Goal: Task Accomplishment & Management: Manage account settings

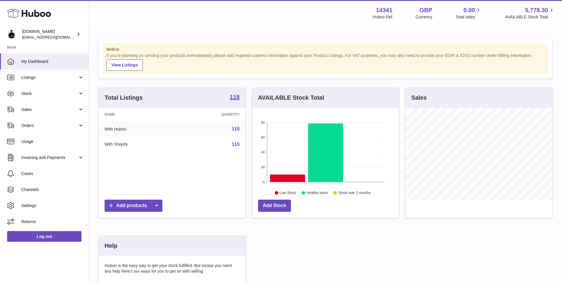
scroll to position [92, 147]
click at [60, 110] on span "Sales" at bounding box center [49, 110] width 57 height 6
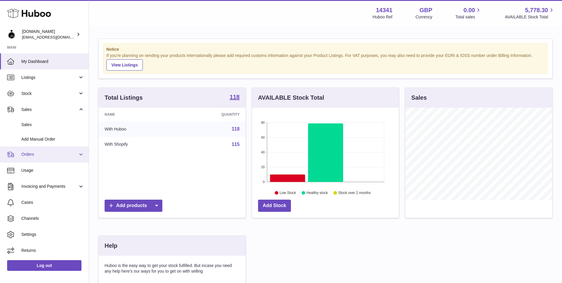
click at [55, 156] on span "Orders" at bounding box center [49, 154] width 57 height 6
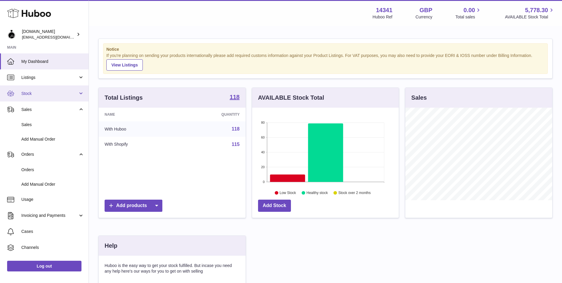
click at [64, 94] on span "Stock" at bounding box center [49, 94] width 57 height 6
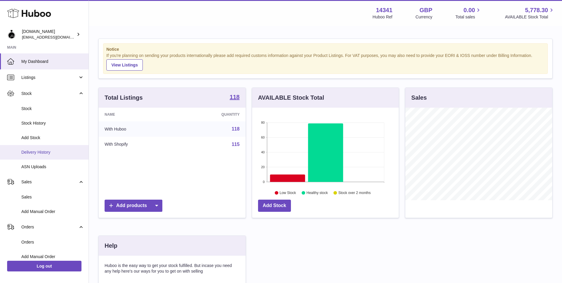
click at [60, 148] on link "Delivery History" at bounding box center [44, 152] width 89 height 15
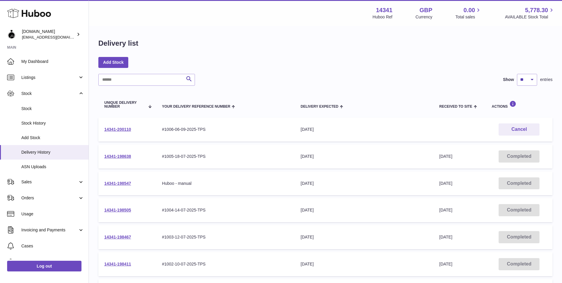
scroll to position [49, 0]
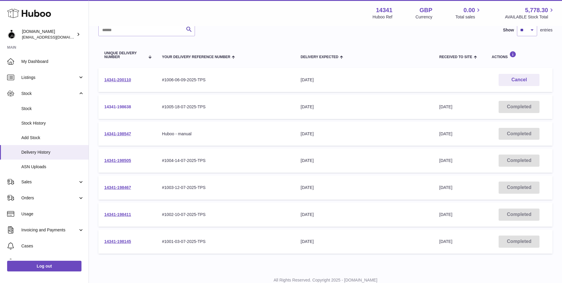
click at [126, 108] on link "14341-198638" at bounding box center [117, 106] width 27 height 5
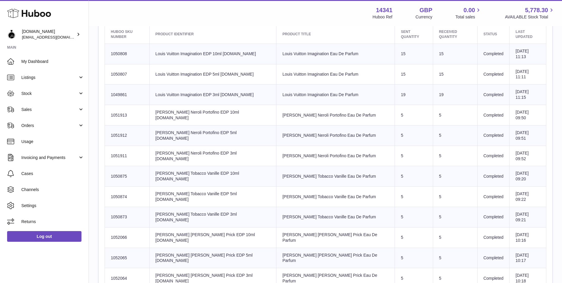
scroll to position [45, 0]
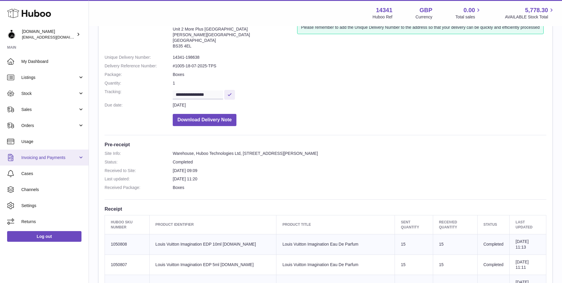
click at [52, 158] on span "Invoicing and Payments" at bounding box center [49, 158] width 57 height 6
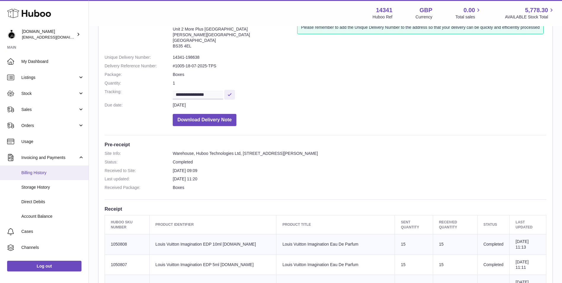
click at [54, 174] on span "Billing History" at bounding box center [52, 173] width 63 height 6
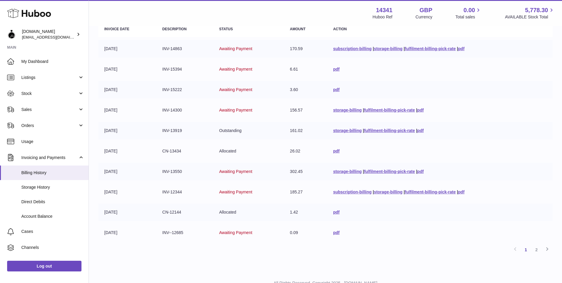
scroll to position [103, 0]
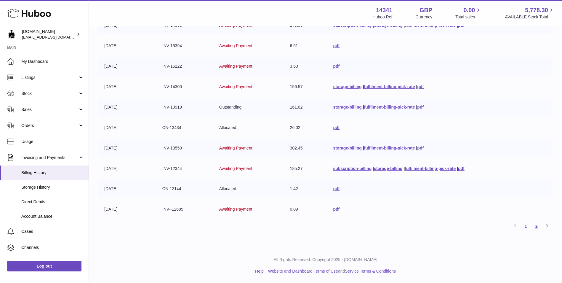
click at [539, 226] on link "2" at bounding box center [536, 226] width 11 height 11
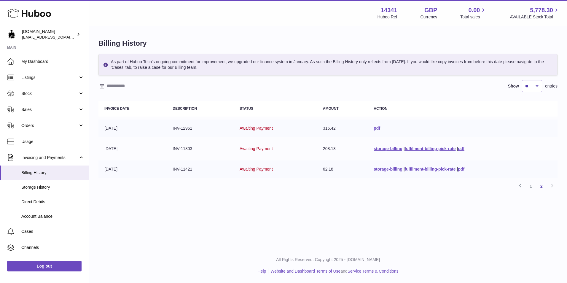
click at [396, 168] on link "storage-billing" at bounding box center [387, 169] width 28 height 5
click at [264, 210] on div "Menu Huboo 14341 Huboo Ref GBP Currency 0.00 Total sales 5,778.30 AVAILABLE Sto…" at bounding box center [328, 124] width 478 height 248
click at [531, 186] on link "1" at bounding box center [530, 186] width 11 height 11
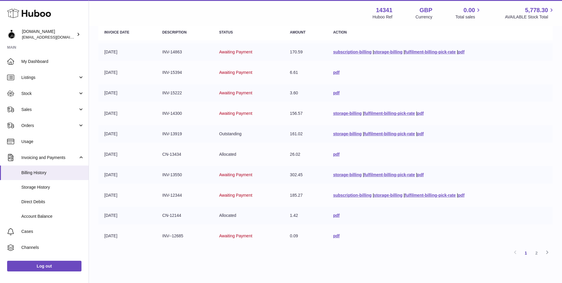
scroll to position [103, 0]
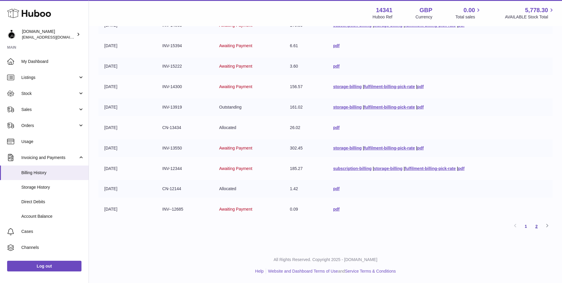
click at [541, 227] on link "2" at bounding box center [536, 226] width 11 height 11
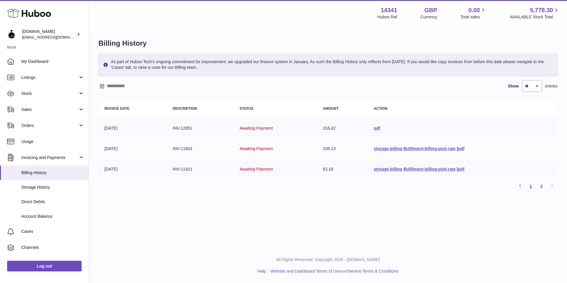
click at [531, 189] on link "1" at bounding box center [530, 186] width 11 height 11
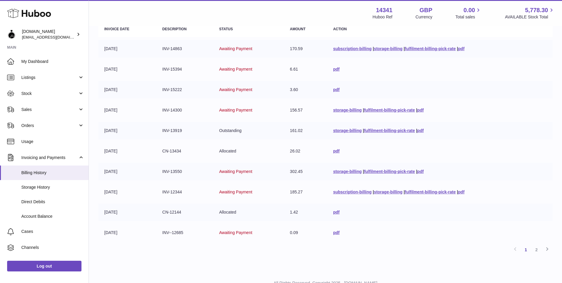
scroll to position [99, 0]
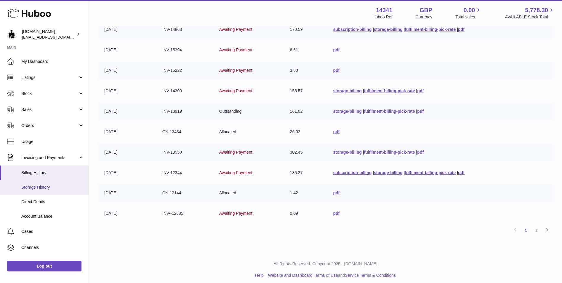
click at [56, 185] on span "Storage History" at bounding box center [52, 187] width 63 height 6
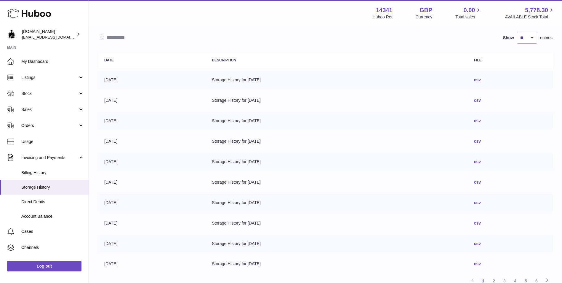
scroll to position [101, 0]
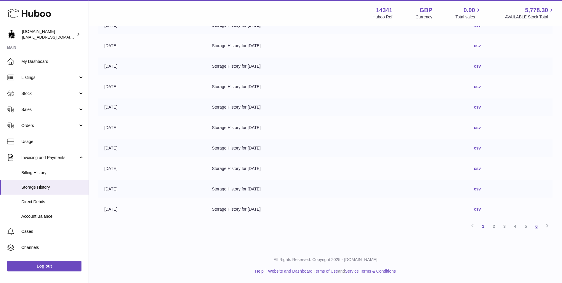
click at [533, 226] on link "6" at bounding box center [536, 226] width 11 height 11
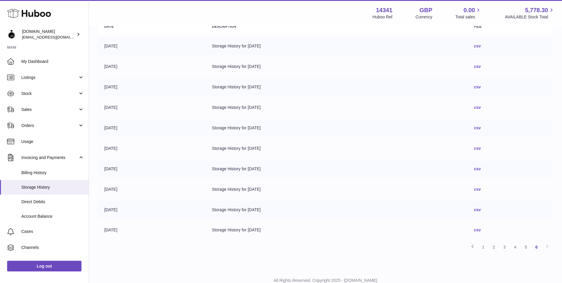
scroll to position [101, 0]
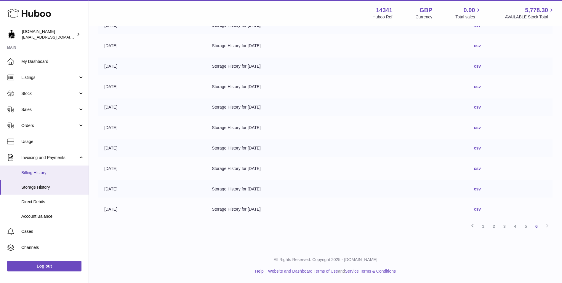
click at [57, 170] on span "Billing History" at bounding box center [52, 173] width 63 height 6
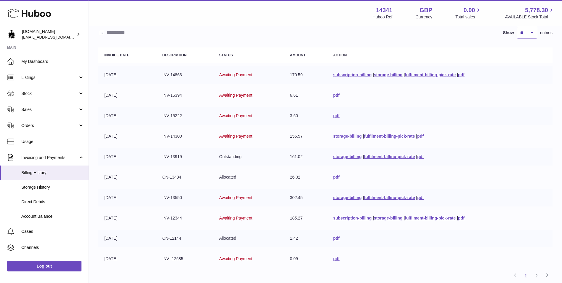
scroll to position [103, 0]
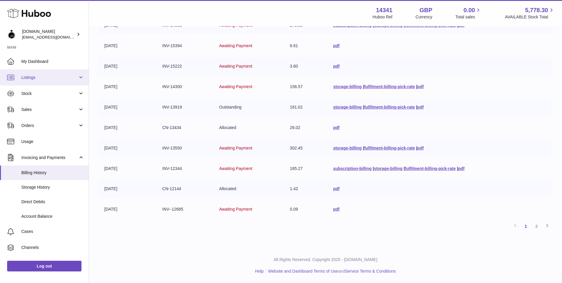
click at [47, 84] on link "Listings" at bounding box center [44, 77] width 89 height 16
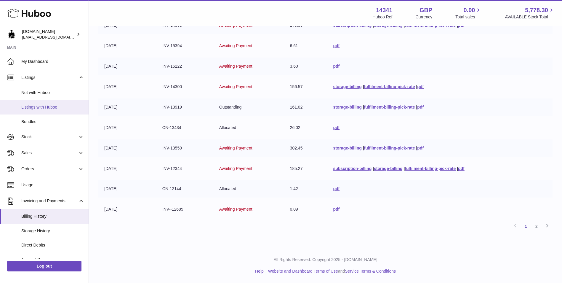
click at [41, 107] on span "Listings with Huboo" at bounding box center [52, 107] width 63 height 6
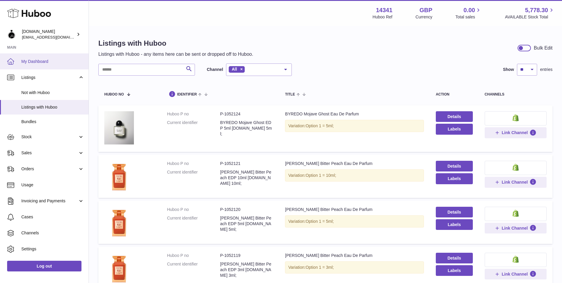
click at [41, 63] on span "My Dashboard" at bounding box center [52, 62] width 63 height 6
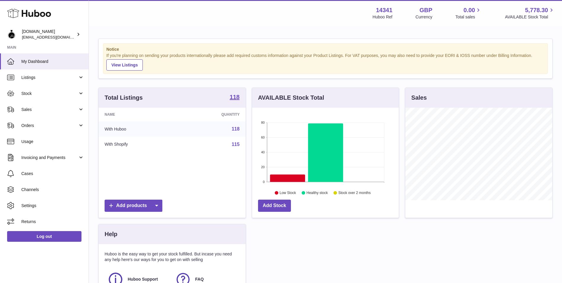
scroll to position [92, 147]
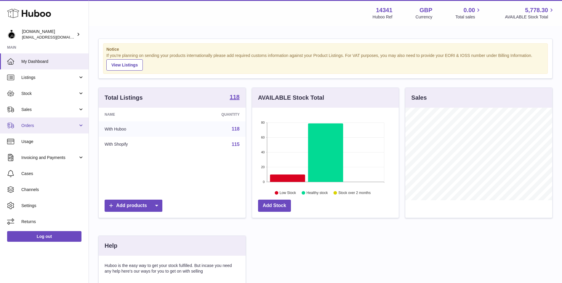
click at [49, 124] on span "Orders" at bounding box center [49, 126] width 57 height 6
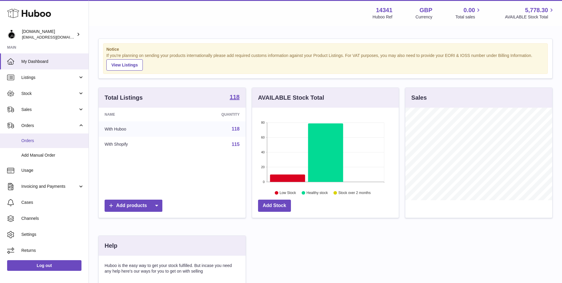
click at [49, 140] on span "Orders" at bounding box center [52, 141] width 63 height 6
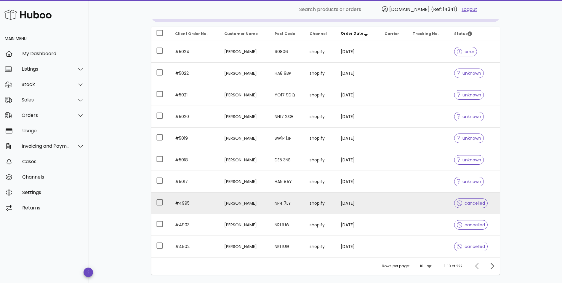
scroll to position [107, 0]
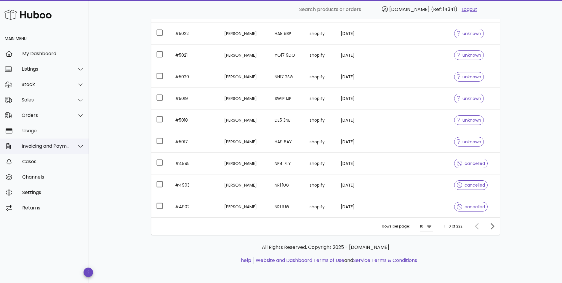
click at [55, 149] on div "Invoicing and Payments" at bounding box center [46, 146] width 48 height 6
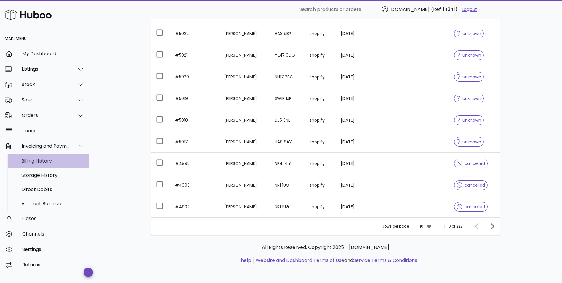
click at [53, 160] on div "Billing History" at bounding box center [52, 161] width 63 height 6
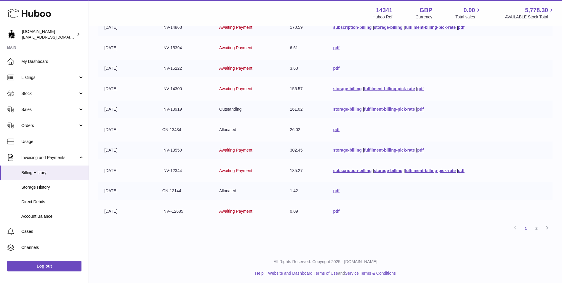
scroll to position [103, 0]
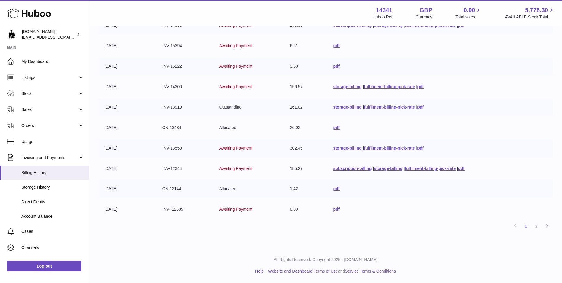
click at [334, 208] on link "pdf" at bounding box center [336, 209] width 7 height 5
click at [537, 225] on link "2" at bounding box center [536, 226] width 11 height 11
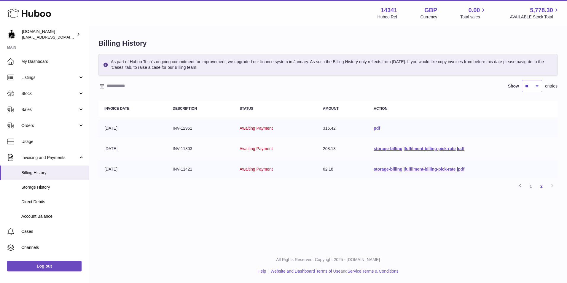
click at [374, 126] on link "pdf" at bounding box center [376, 128] width 7 height 5
click at [426, 149] on link "fulfilment-billing-pick-rate" at bounding box center [430, 148] width 51 height 5
click at [337, 195] on div "Billing History As part of Huboo Tech's ongoing commitment for improvement, we …" at bounding box center [328, 117] width 478 height 181
click at [463, 148] on link "pdf" at bounding box center [461, 148] width 7 height 5
click at [529, 189] on link "1" at bounding box center [530, 186] width 11 height 11
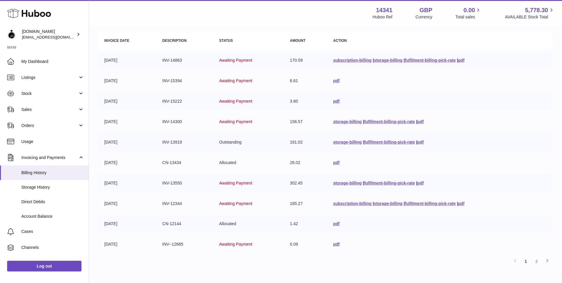
scroll to position [53, 0]
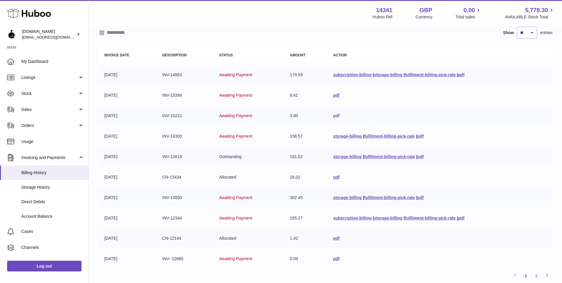
click at [335, 116] on link "pdf" at bounding box center [336, 115] width 7 height 5
